Goal: Transaction & Acquisition: Purchase product/service

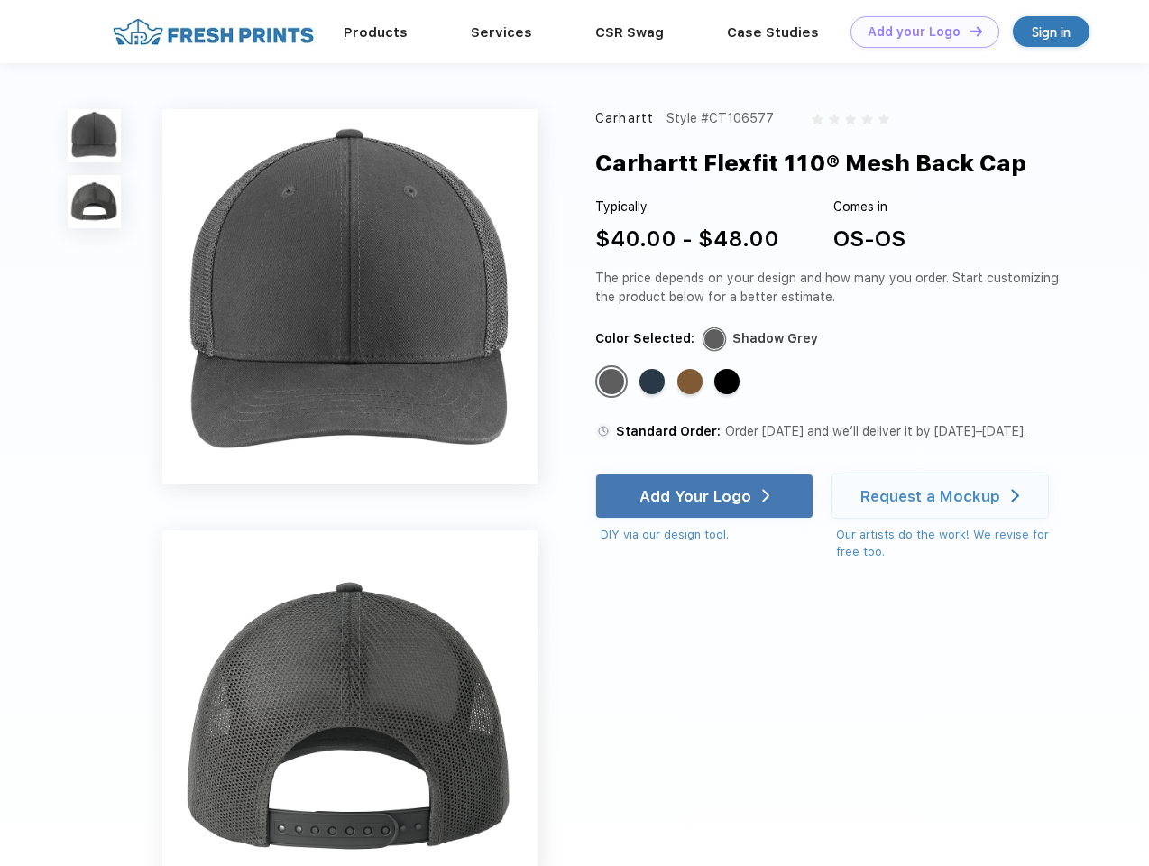
click at [918, 32] on link "Add your Logo Design Tool" at bounding box center [925, 32] width 149 height 32
click at [0, 0] on div "Design Tool" at bounding box center [0, 0] width 0 height 0
click at [968, 31] on link "Add your Logo Design Tool" at bounding box center [925, 32] width 149 height 32
click at [95, 135] on img at bounding box center [94, 135] width 53 height 53
click at [95, 202] on img at bounding box center [94, 201] width 53 height 53
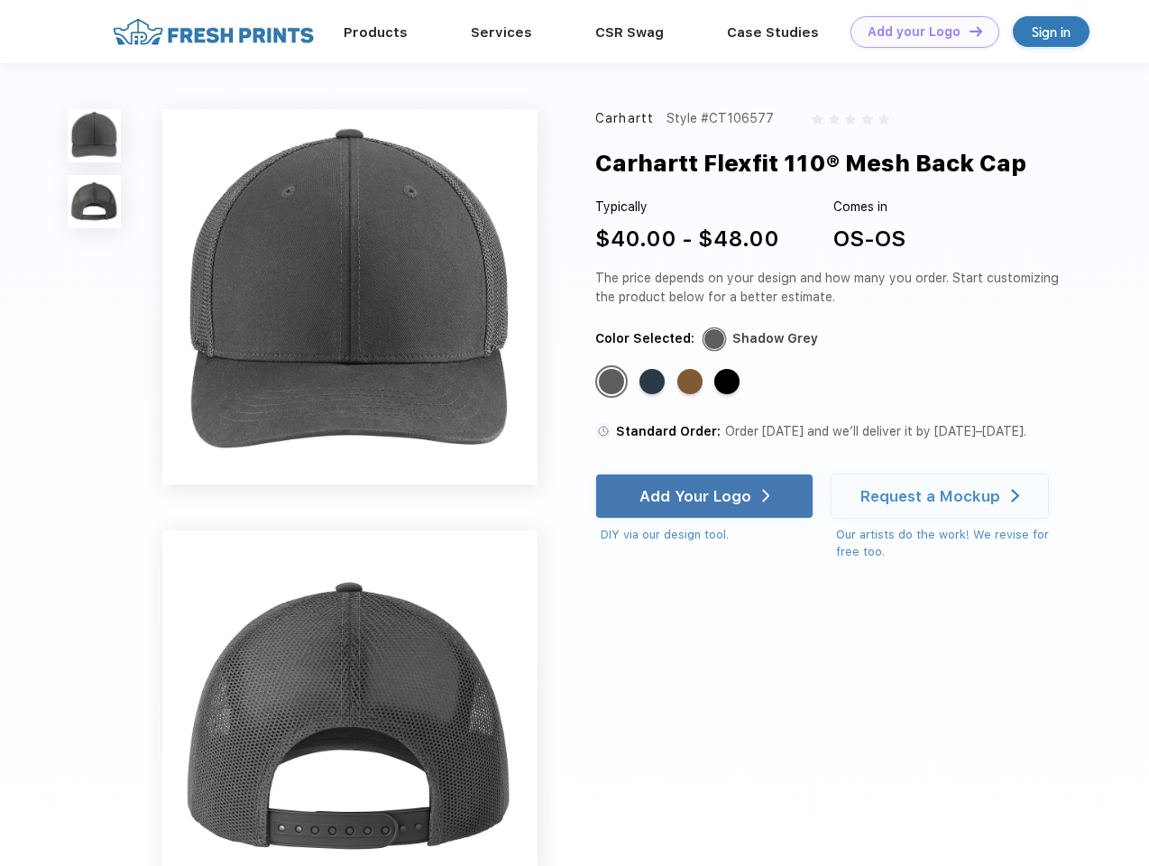
click at [613, 382] on div "Standard Color" at bounding box center [611, 381] width 25 height 25
click at [654, 382] on div "Standard Color" at bounding box center [652, 381] width 25 height 25
click at [692, 382] on div "Standard Color" at bounding box center [689, 381] width 25 height 25
click at [729, 382] on div "Standard Color" at bounding box center [726, 381] width 25 height 25
click at [706, 496] on div "Add Your Logo" at bounding box center [696, 496] width 112 height 18
